Goal: Information Seeking & Learning: Learn about a topic

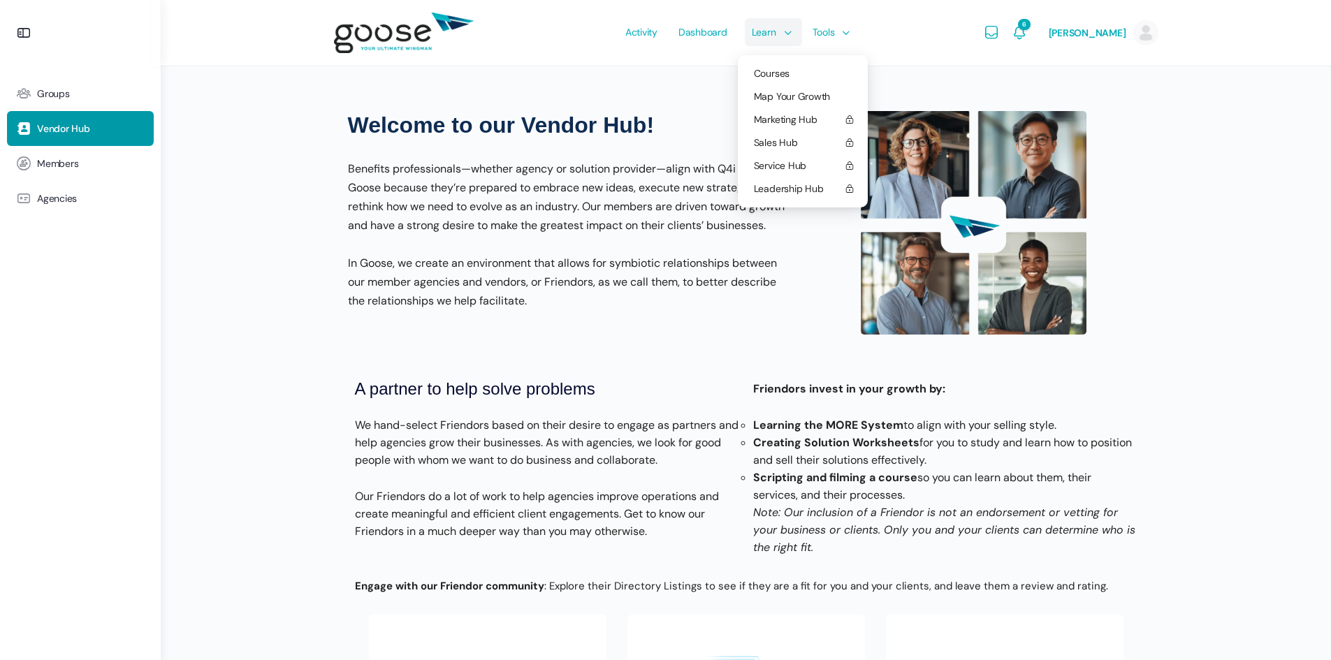
click at [785, 37] on li "Learn Courses Map Your Growth Marketing Hub Sales Hub Service Hub Leadership Hub" at bounding box center [768, 33] width 61 height 66
click at [779, 72] on span "Courses" at bounding box center [772, 73] width 36 height 13
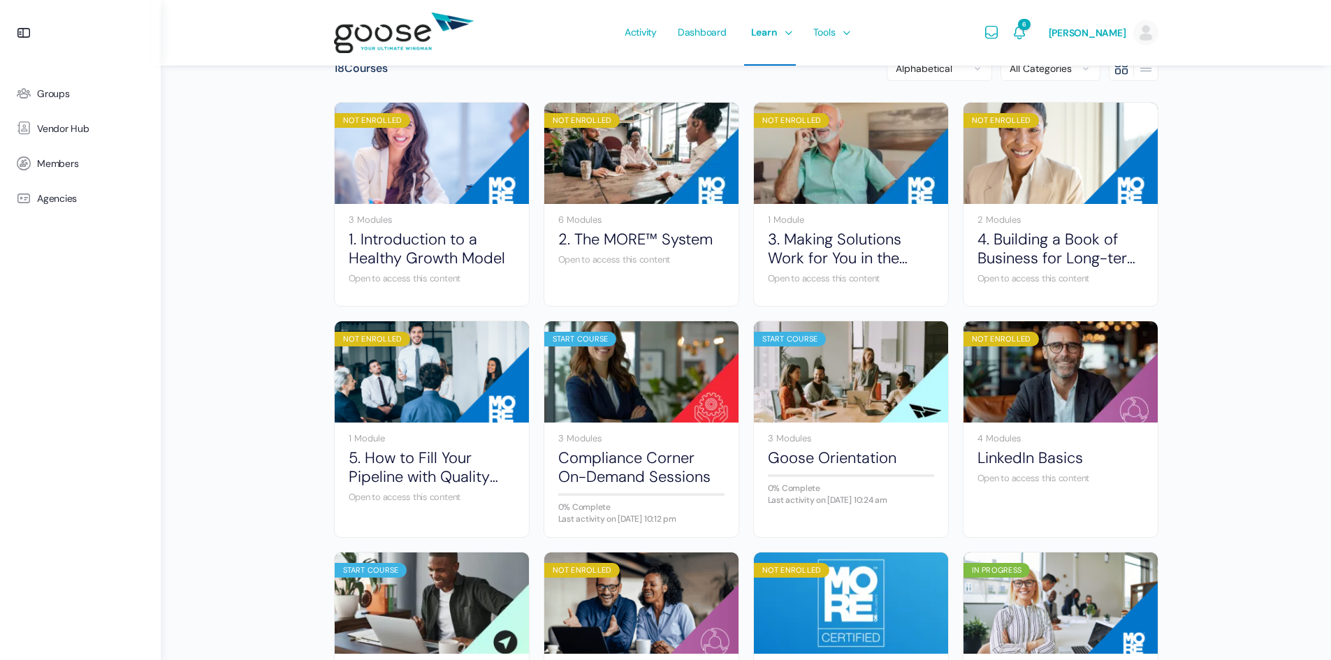
scroll to position [279, 0]
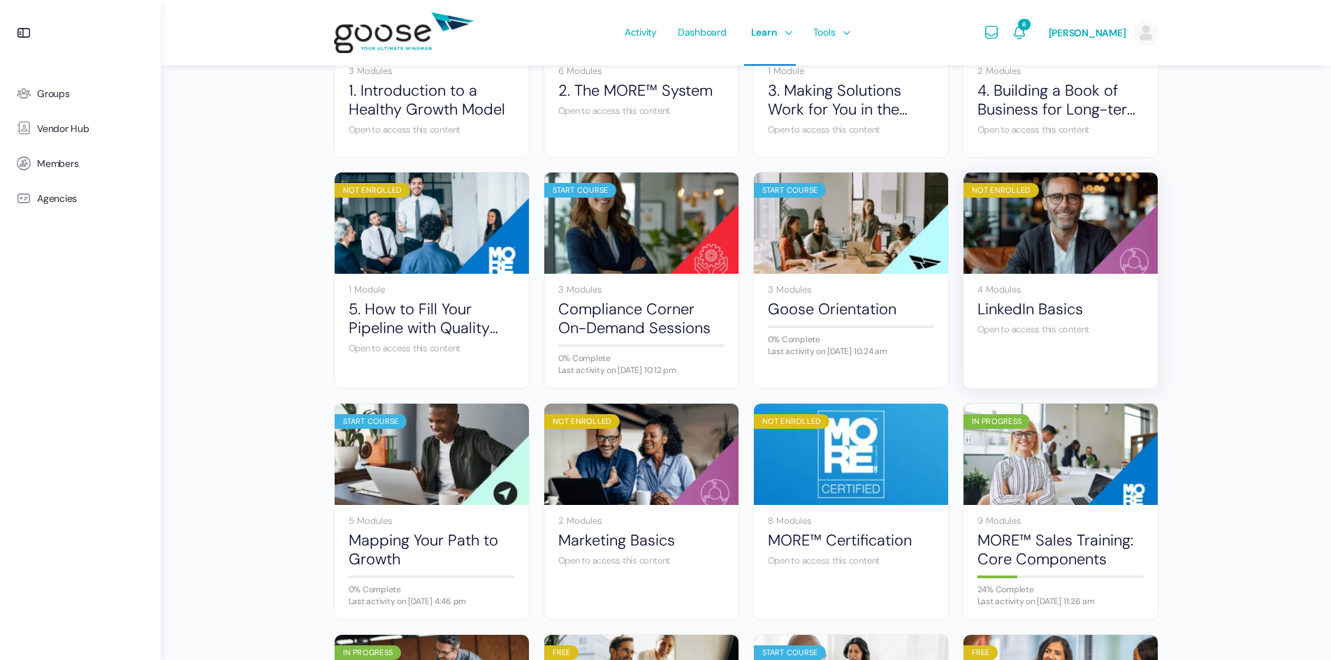
click at [1098, 244] on img at bounding box center [1060, 223] width 194 height 129
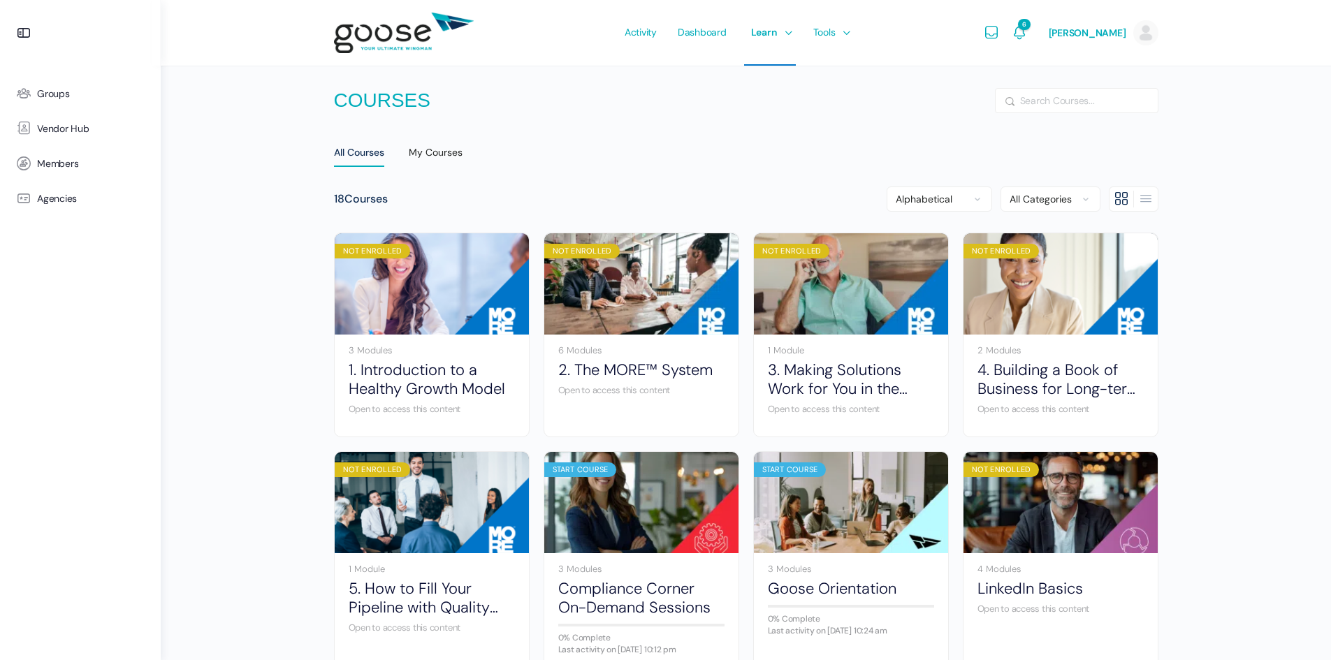
scroll to position [279, 0]
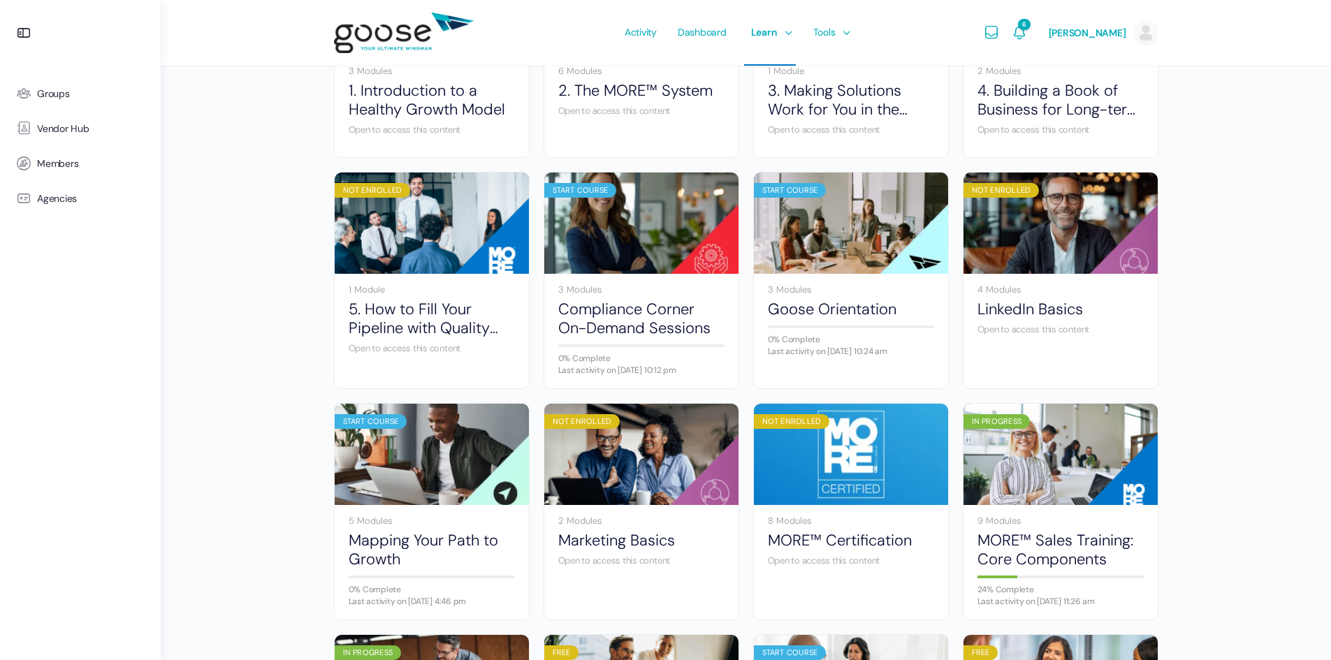
click at [272, 278] on div "Courses Search All Courses My Courses 18 Courses Alphabetical Newly Created My …" at bounding box center [746, 426] width 1170 height 1410
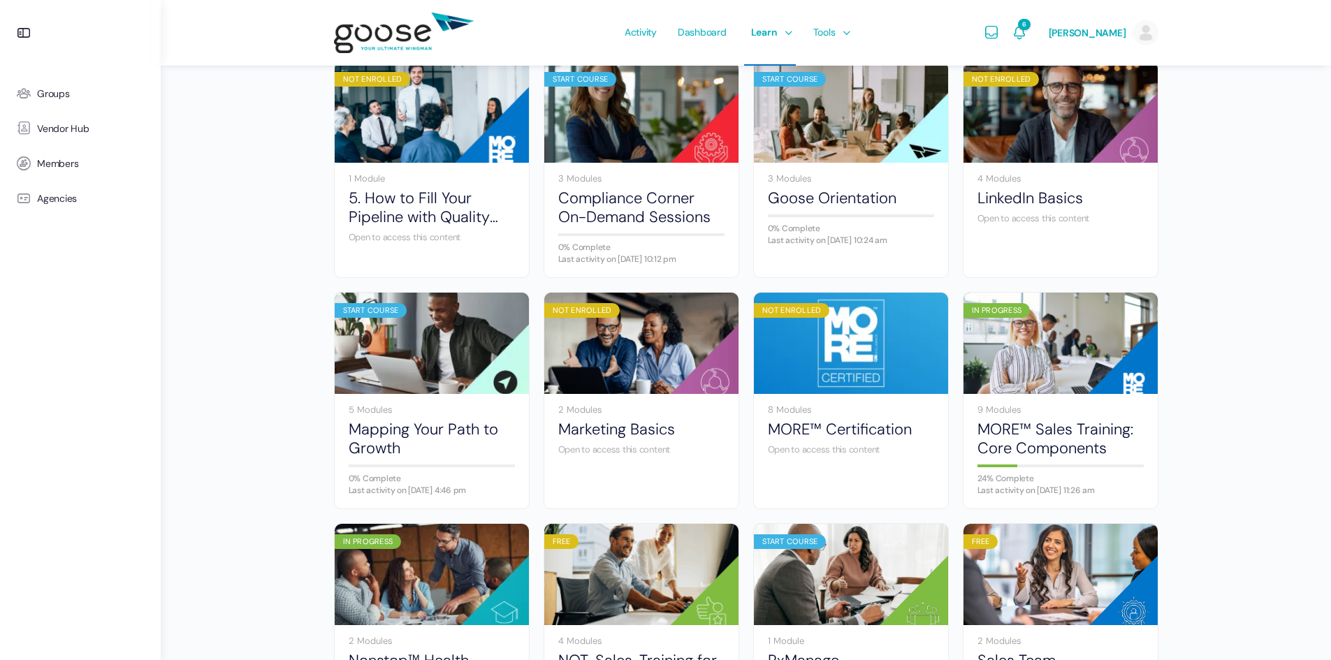
scroll to position [419, 0]
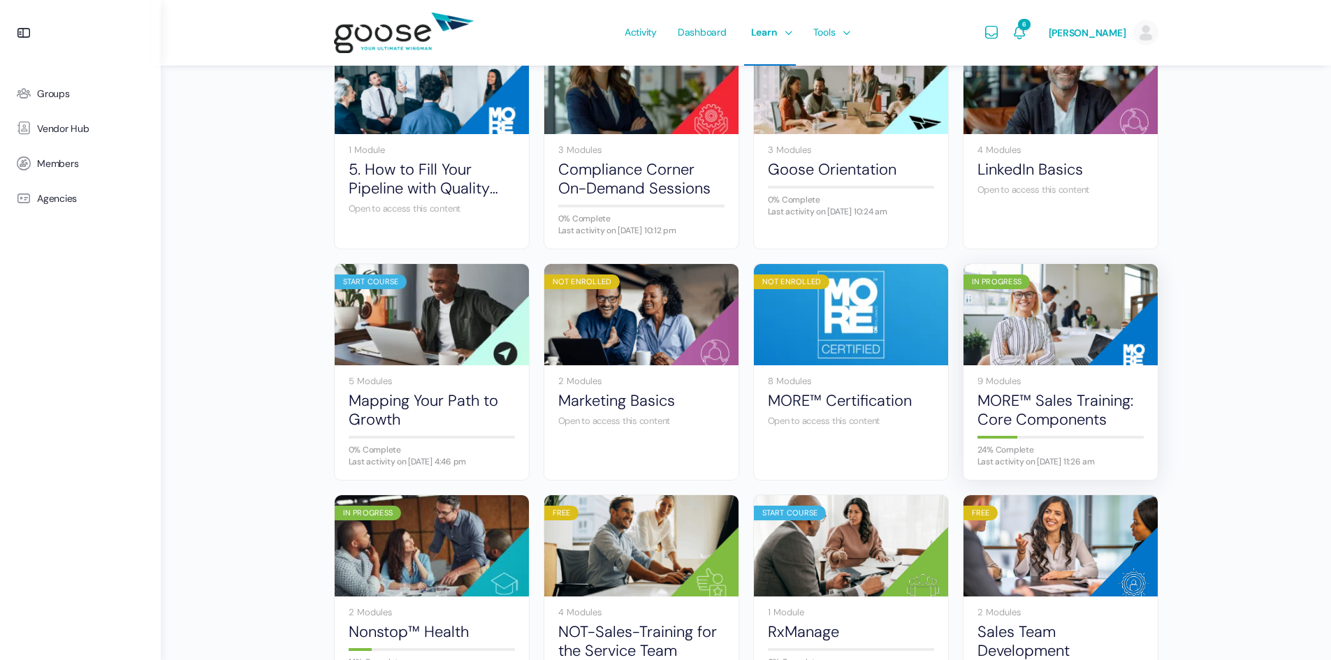
click at [1067, 328] on img at bounding box center [1060, 314] width 194 height 129
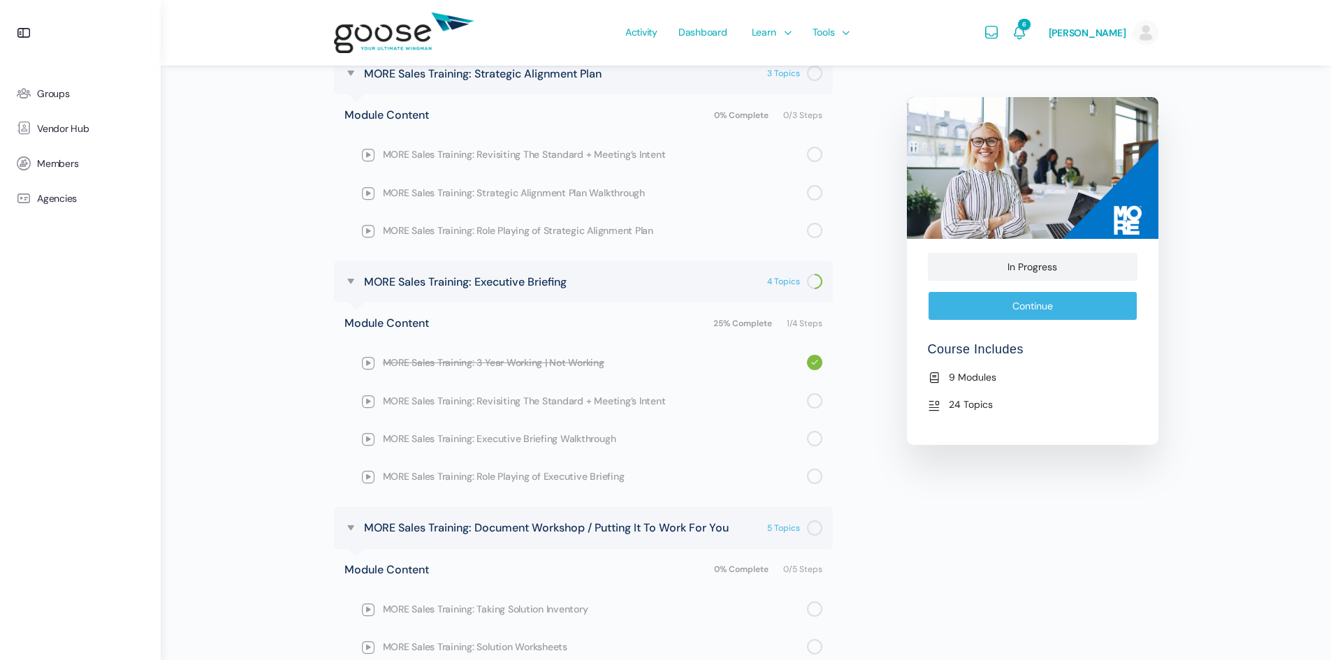
scroll to position [1188, 0]
click at [492, 440] on span "MORE Sales Training: Executive Briefing Walkthrough" at bounding box center [595, 437] width 424 height 15
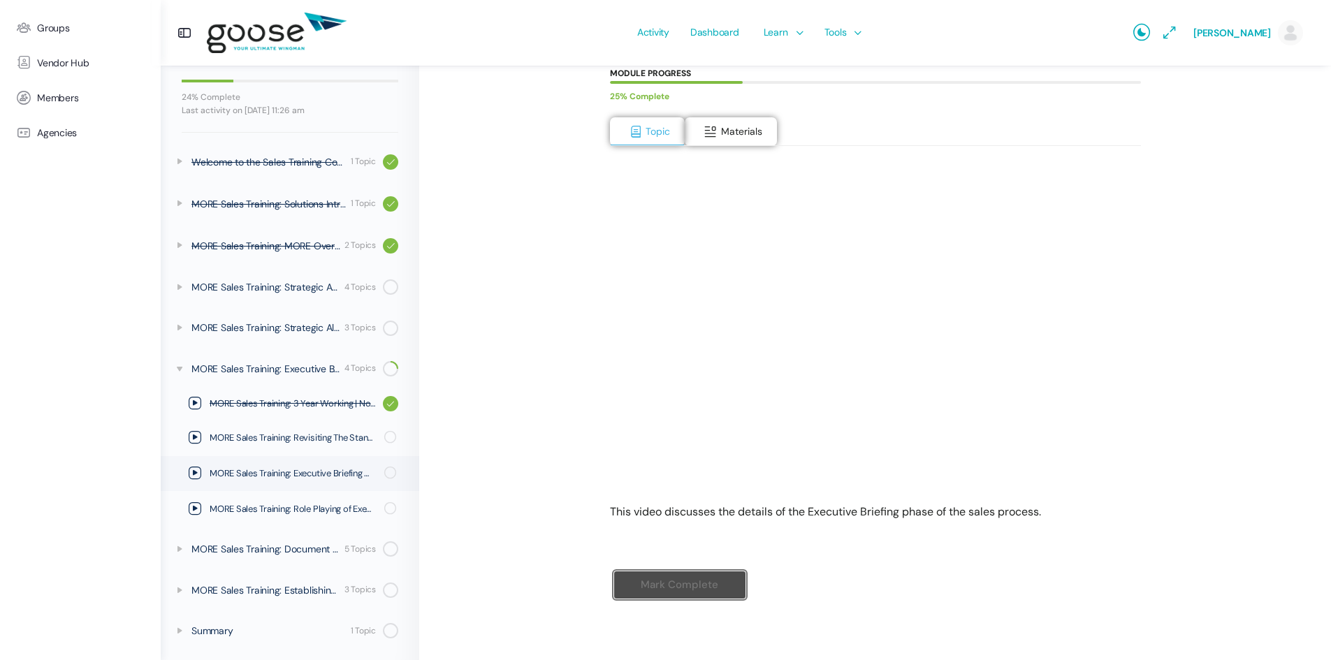
scroll to position [194, 0]
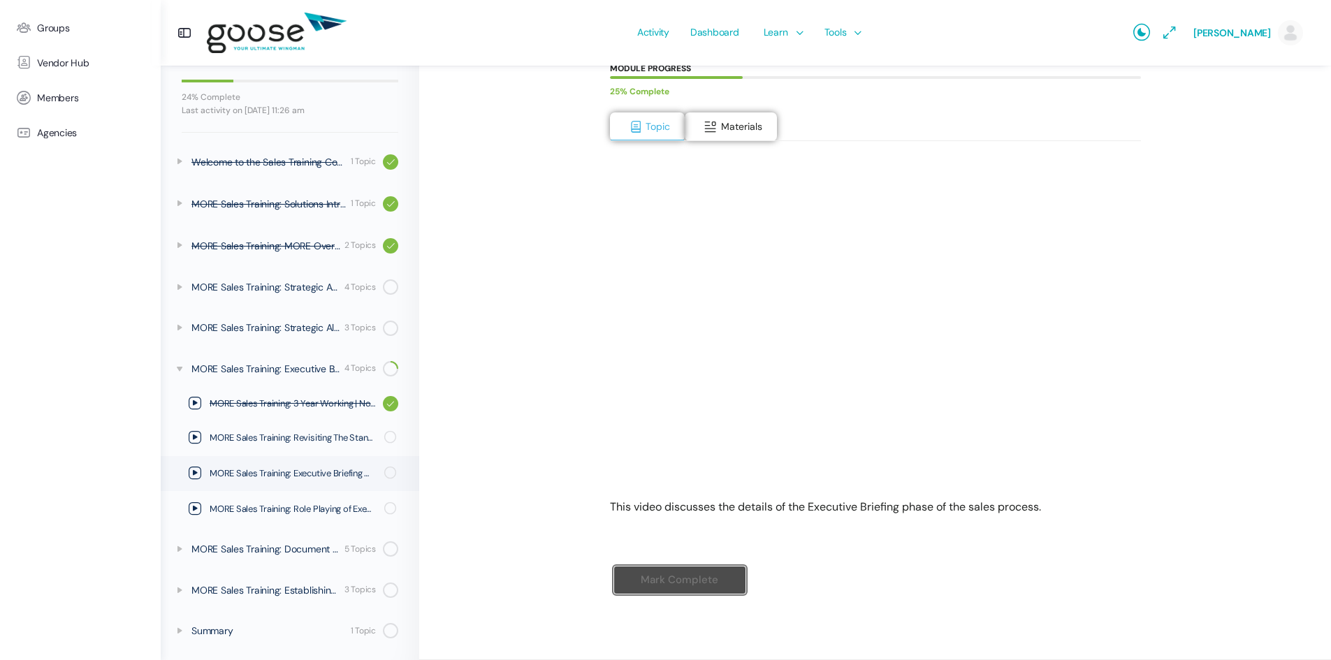
click at [534, 360] on div "MORE™ Sales Training: Core Components MORE Sales Training: Executive Briefing M…" at bounding box center [875, 261] width 772 height 739
click at [713, 100] on div "25% Complete" at bounding box center [868, 91] width 517 height 19
click at [719, 132] on button "Materials" at bounding box center [731, 126] width 92 height 29
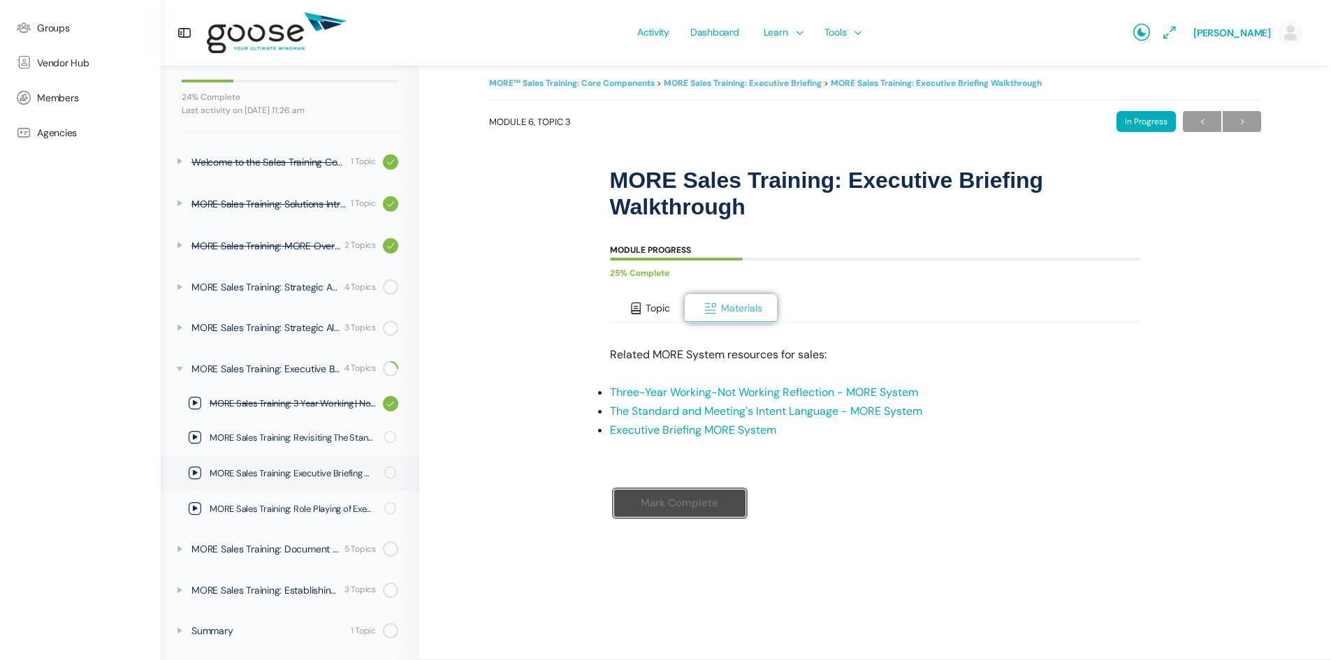
click at [645, 316] on button "Topic" at bounding box center [647, 308] width 75 height 29
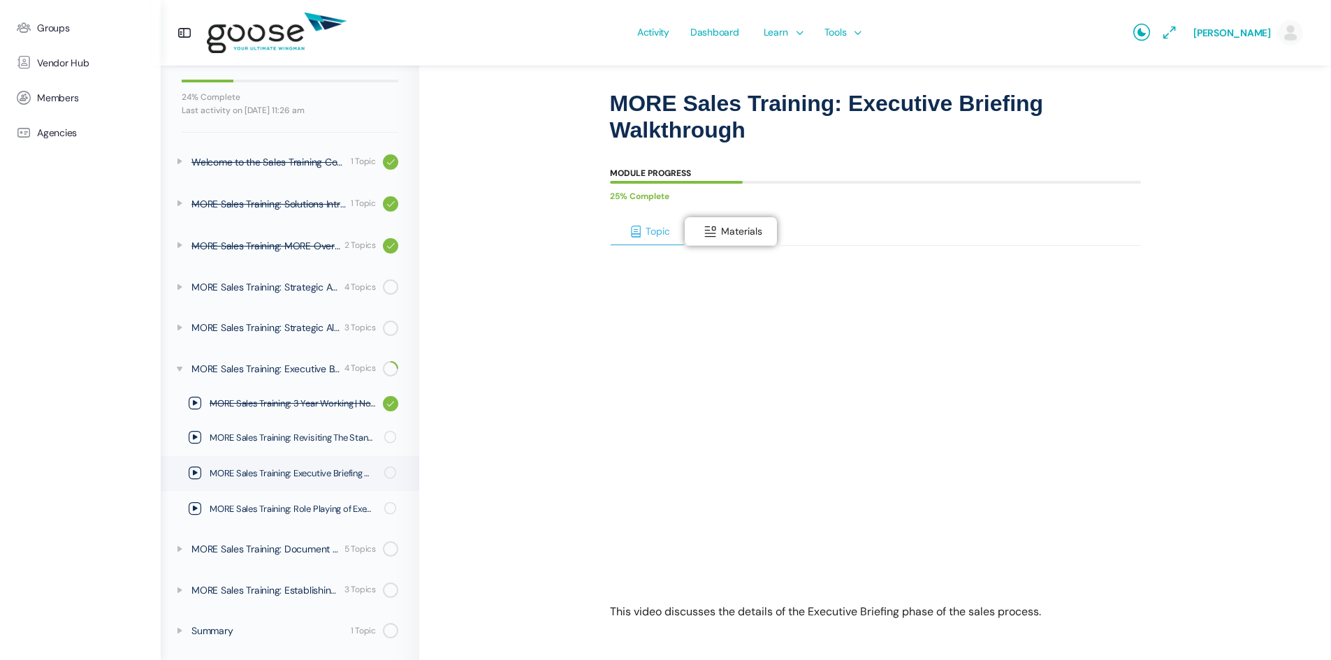
scroll to position [194, 0]
